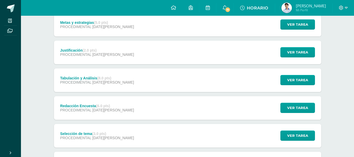
scroll to position [150, 0]
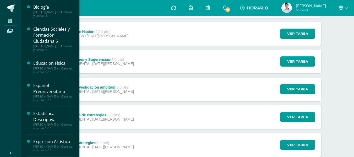
click at [44, 10] on div "[PERSON_NAME] en Ciencias y Letras "5.1"" at bounding box center [53, 13] width 40 height 7
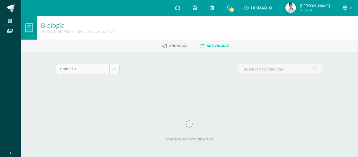
click at [115, 73] on body "Mis cursos Archivos Cerrar panel Biología [PERSON_NAME] en Ciencias y Letras "5…" at bounding box center [179, 49] width 358 height 99
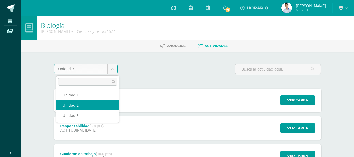
select select "Unidad 2"
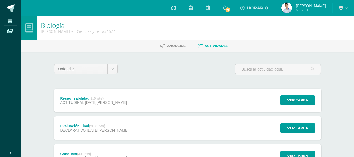
click at [193, 128] on div "Evaluación Final (20.0 pts) DECLARATIVO 11 de Julio Ver tarea Evaluación Final …" at bounding box center [187, 128] width 267 height 24
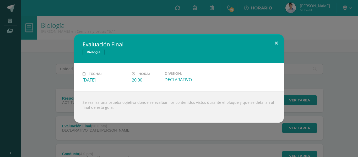
click at [273, 43] on button at bounding box center [276, 43] width 15 height 18
